Goal: Check status: Check status

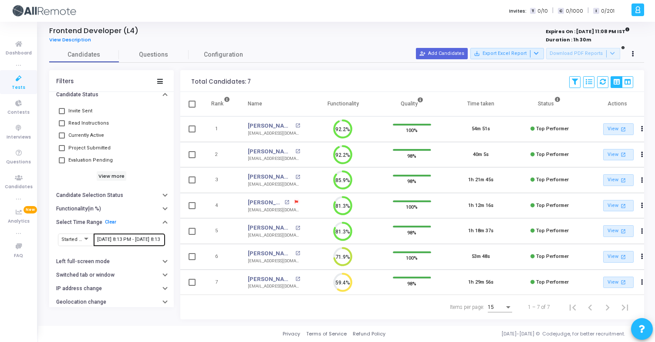
click at [129, 237] on input "[DATE] 8:13 PM - [DATE] 8:13 PM" at bounding box center [129, 239] width 64 height 5
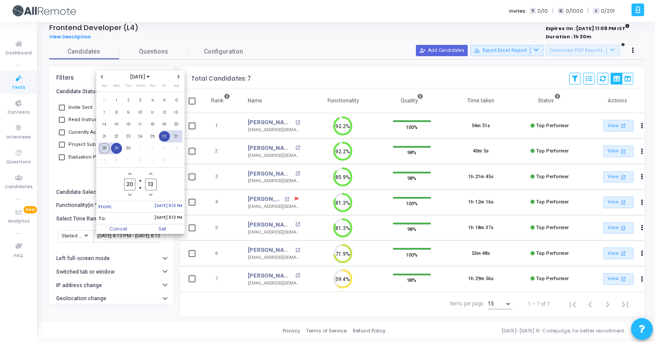
click at [161, 139] on span "26" at bounding box center [164, 136] width 11 height 11
click at [114, 151] on span "29" at bounding box center [116, 148] width 11 height 11
click at [161, 229] on span "Set" at bounding box center [162, 229] width 44 height 10
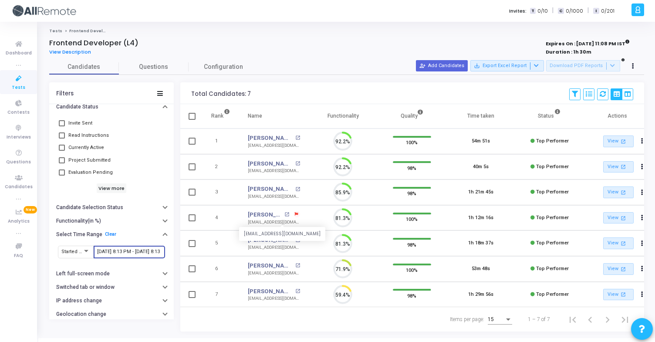
scroll to position [18, 22]
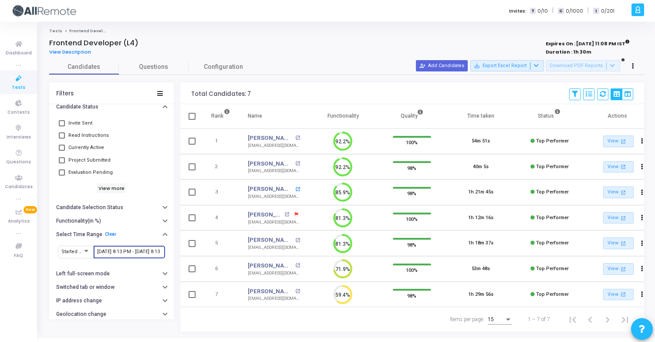
click at [295, 188] on mat-icon "open_in_new" at bounding box center [297, 189] width 5 height 5
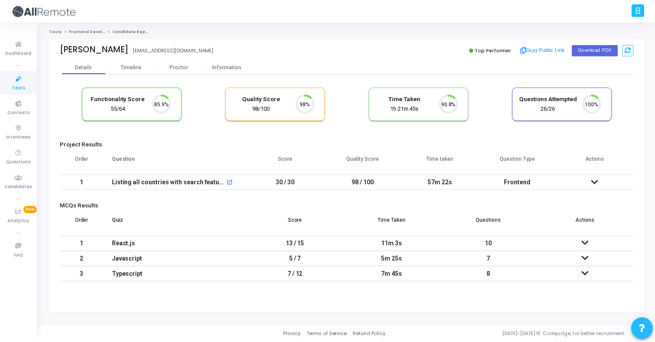
scroll to position [18, 22]
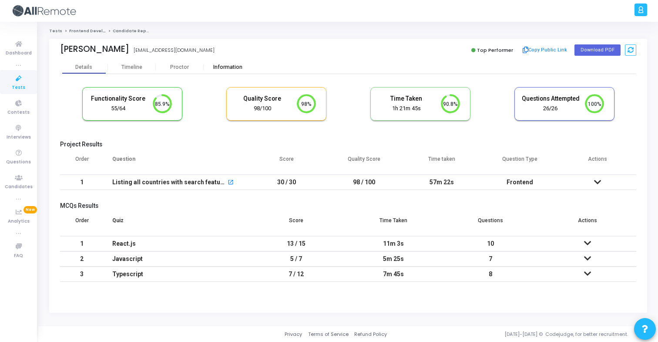
click at [218, 72] on div "Information" at bounding box center [228, 66] width 48 height 13
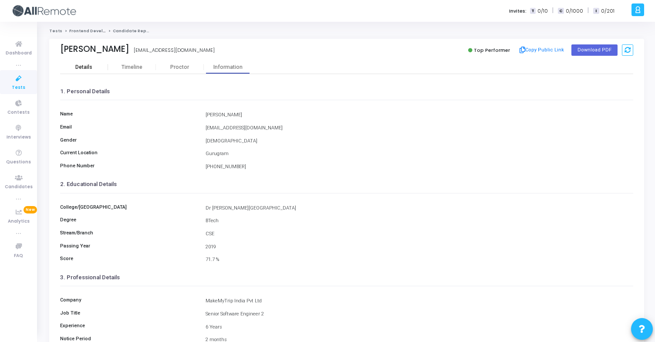
click at [89, 66] on div "Details" at bounding box center [83, 67] width 17 height 7
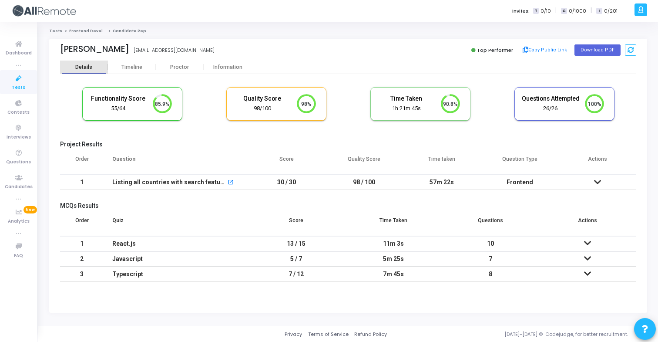
scroll to position [18, 22]
